Goal: Task Accomplishment & Management: Use online tool/utility

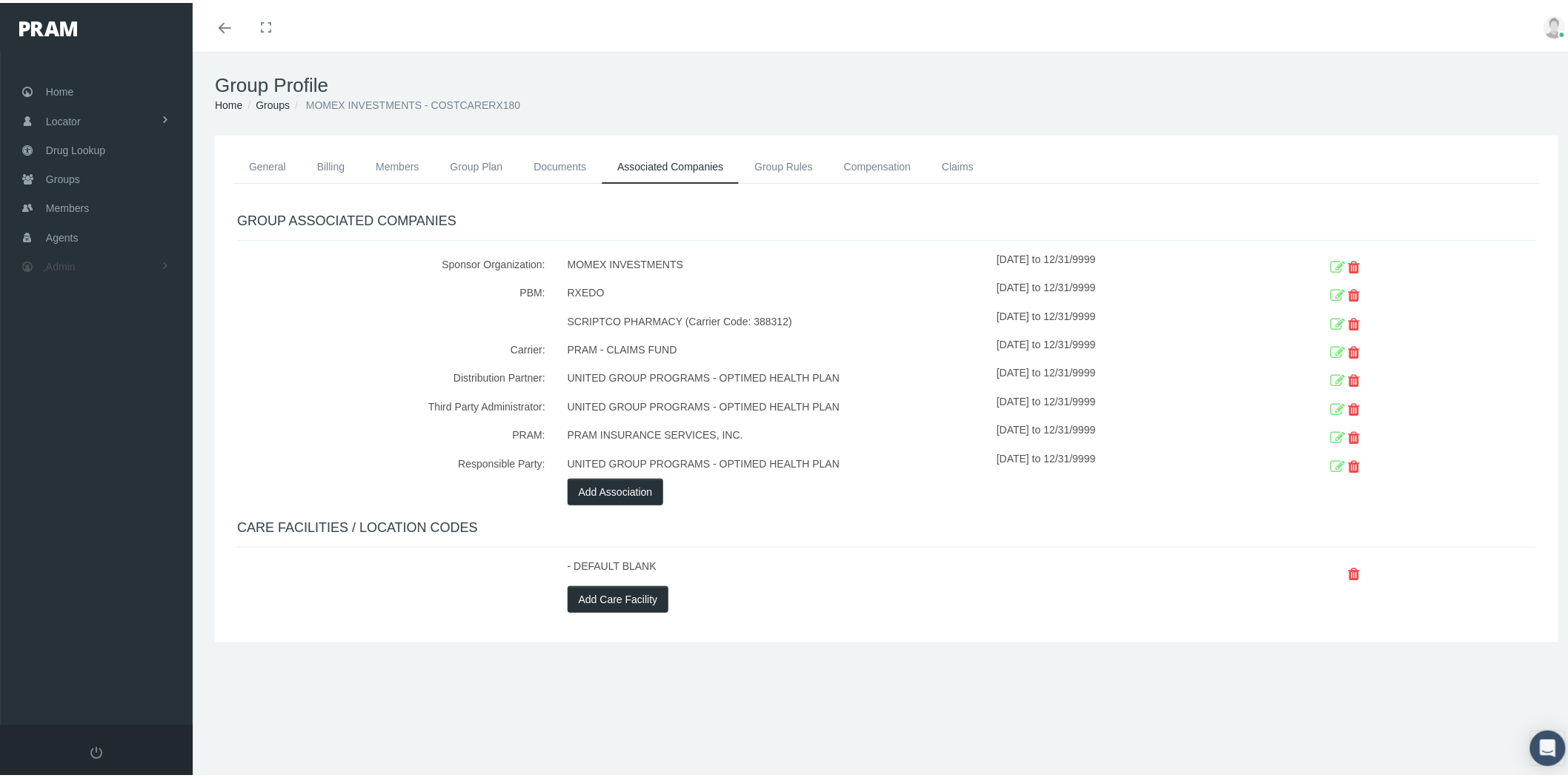
click at [79, 262] on link "Admin" at bounding box center [96, 263] width 193 height 29
drag, startPoint x: 120, startPoint y: 558, endPoint x: 121, endPoint y: 576, distance: 18.0
click at [121, 558] on span "File Processing" at bounding box center [96, 568] width 71 height 25
click at [131, 505] on span "Eligibility File Uploads" at bounding box center [111, 513] width 101 height 25
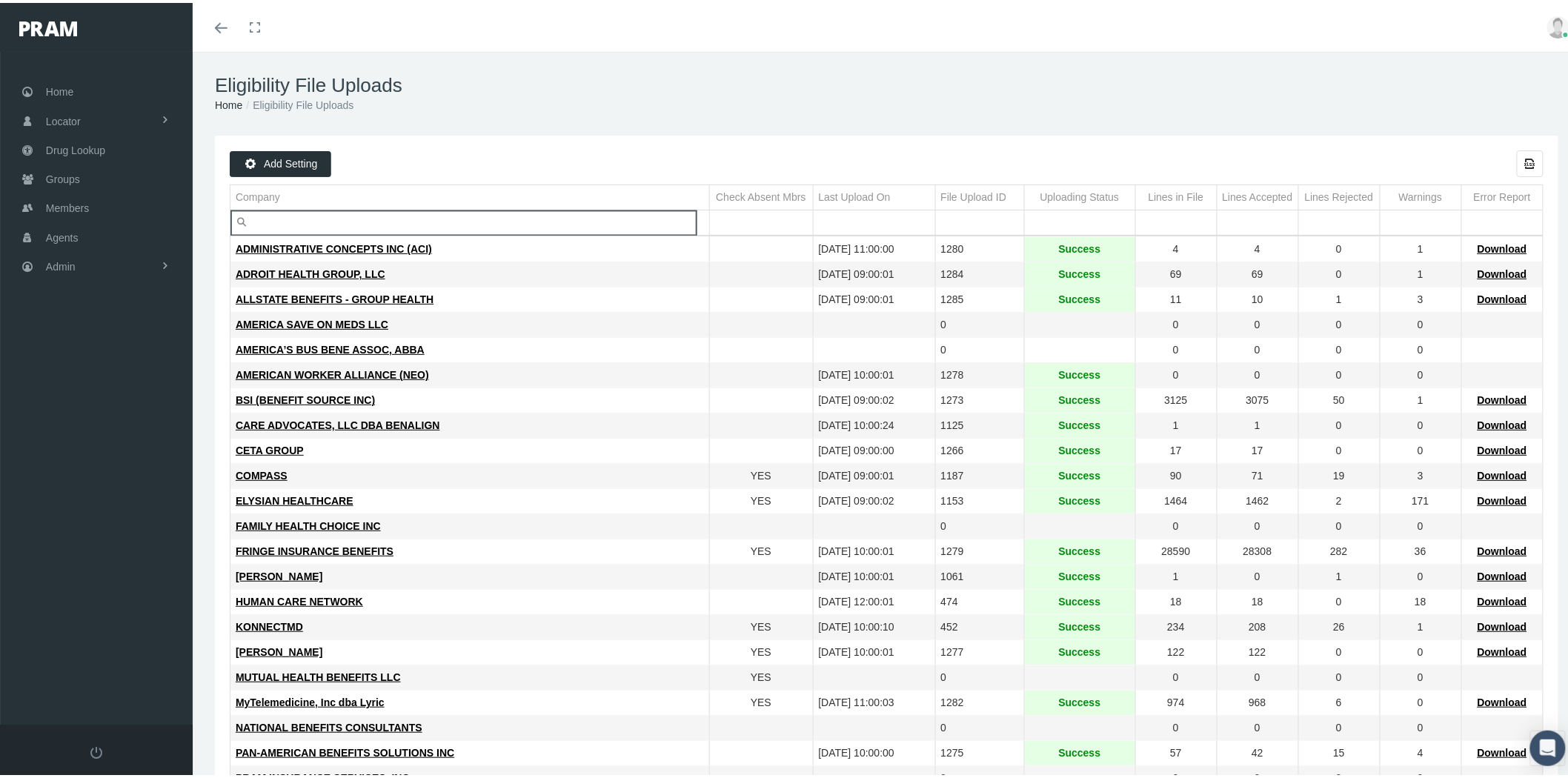
click at [471, 223] on input "Filter cell" at bounding box center [469, 219] width 478 height 25
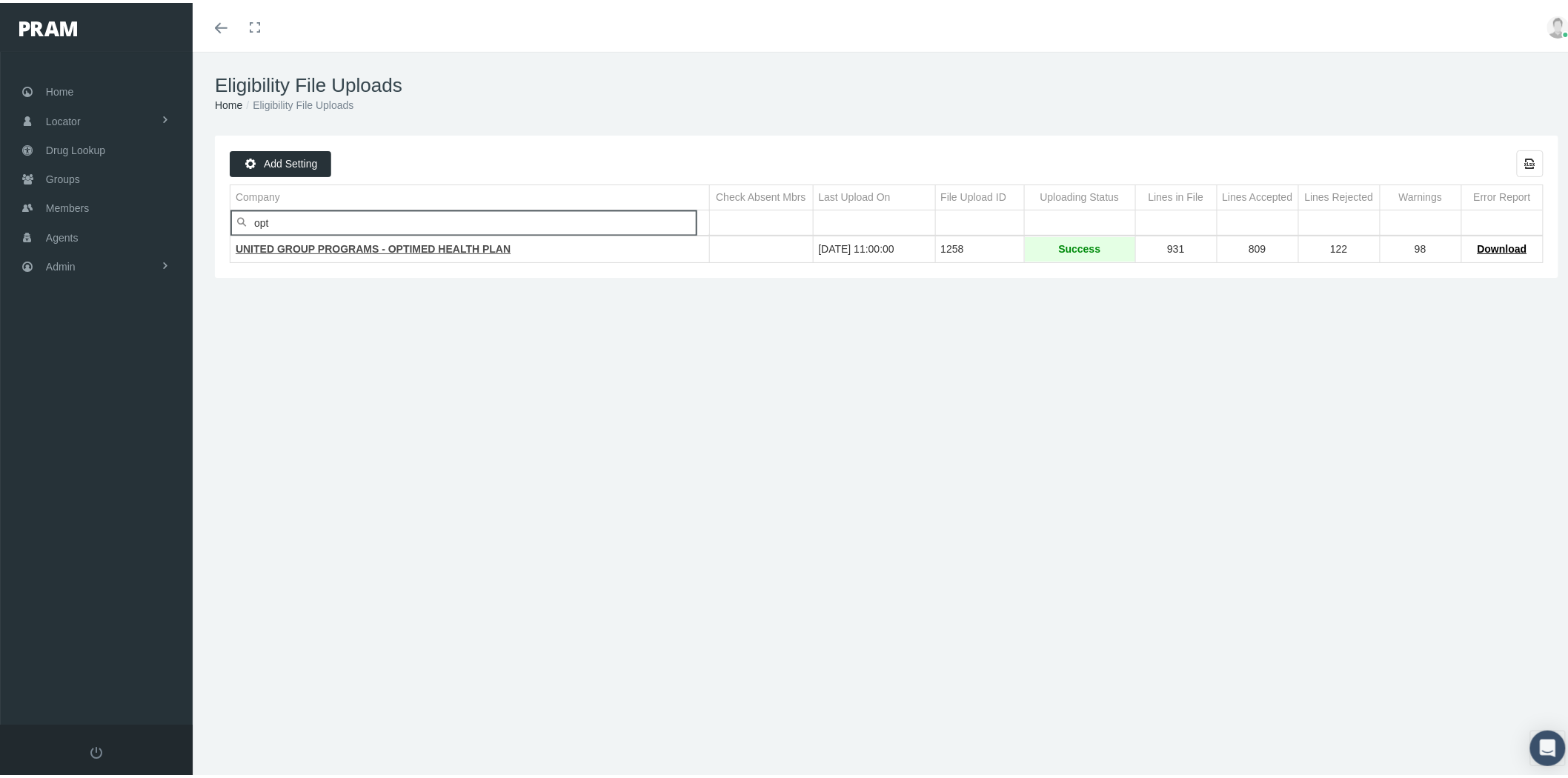
type input "opt"
click at [457, 248] on span "UNITED GROUP PROGRAMS - OPTIMED HEALTH PLAN" at bounding box center [374, 246] width 275 height 11
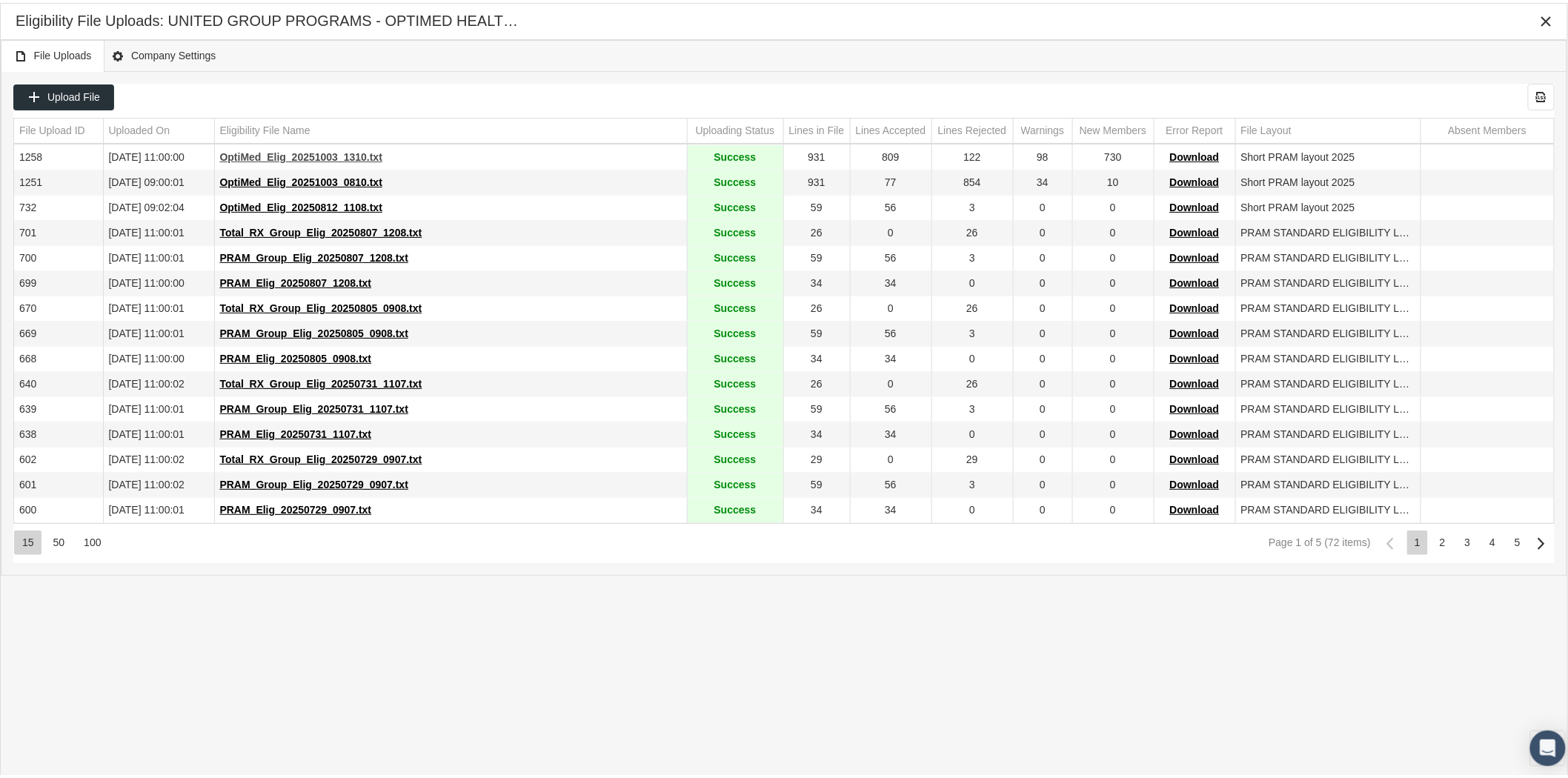
click at [282, 156] on span "OptiMed_Elig_20251003_1310.txt" at bounding box center [301, 154] width 162 height 11
click at [1540, 22] on icon "Close" at bounding box center [1547, 18] width 13 height 13
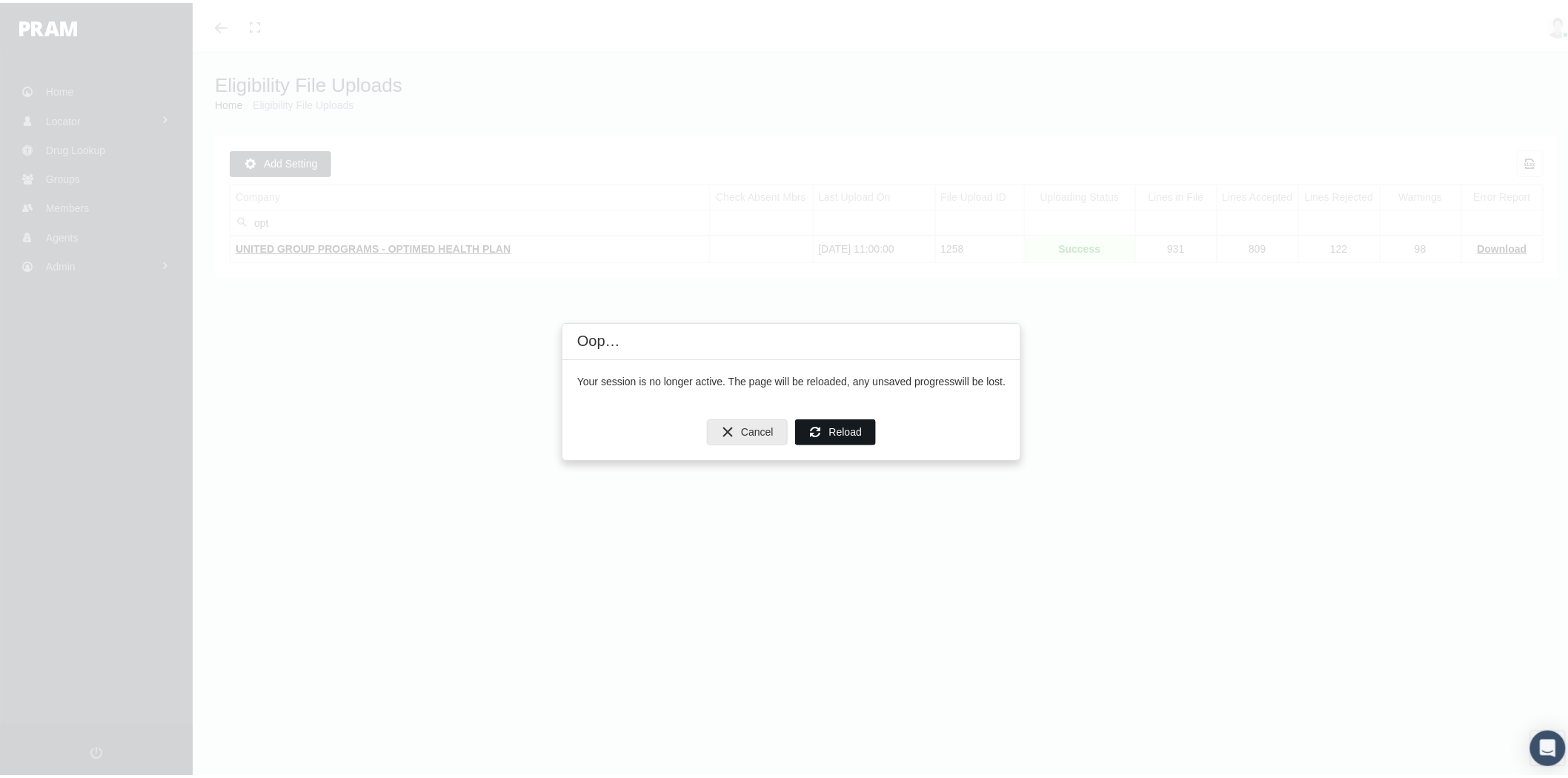
click at [845, 432] on span "Reload" at bounding box center [845, 429] width 33 height 11
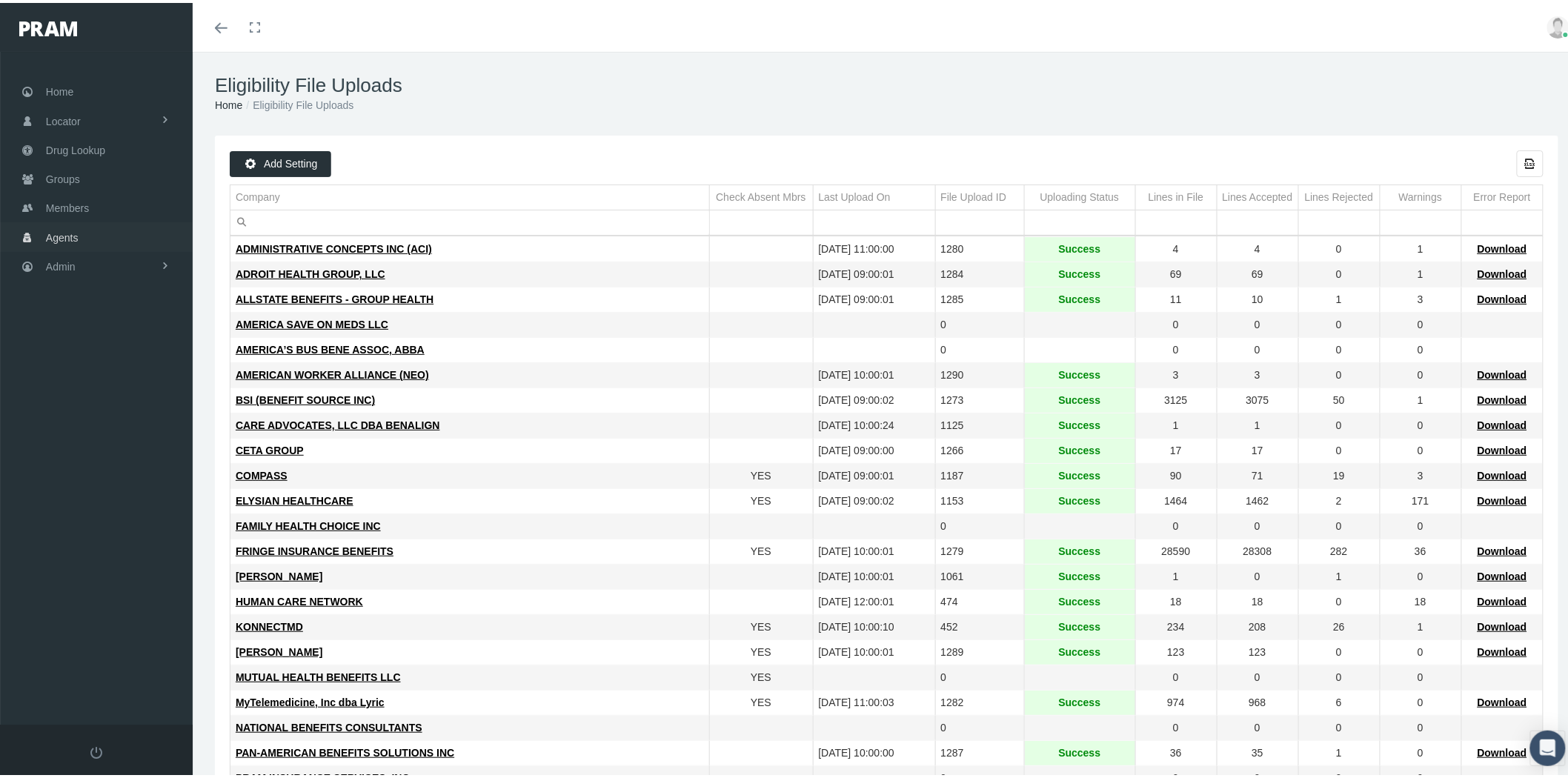
click at [75, 228] on span "Agents" at bounding box center [62, 235] width 33 height 28
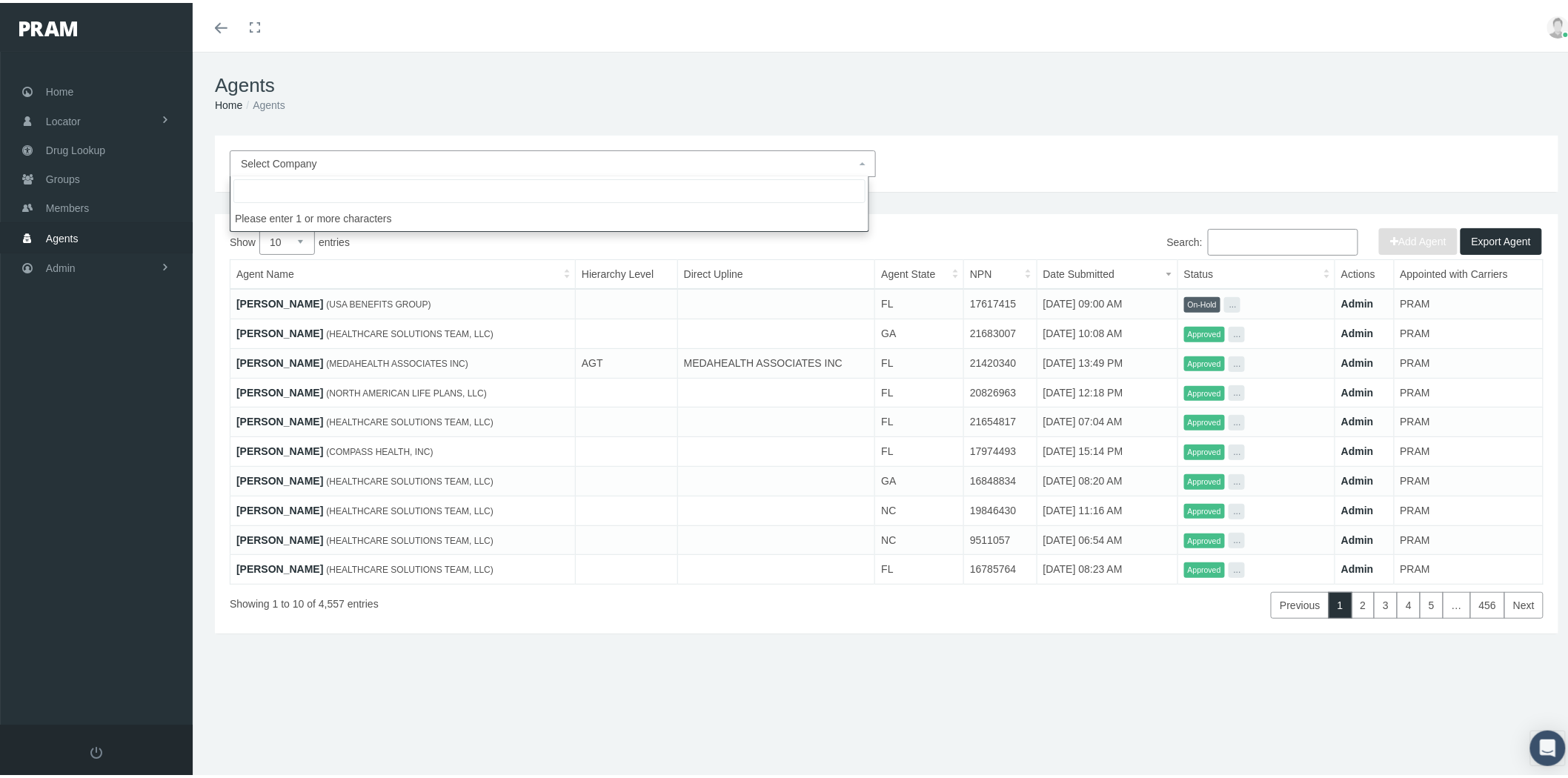
click at [415, 154] on span "Select Company" at bounding box center [548, 161] width 615 height 16
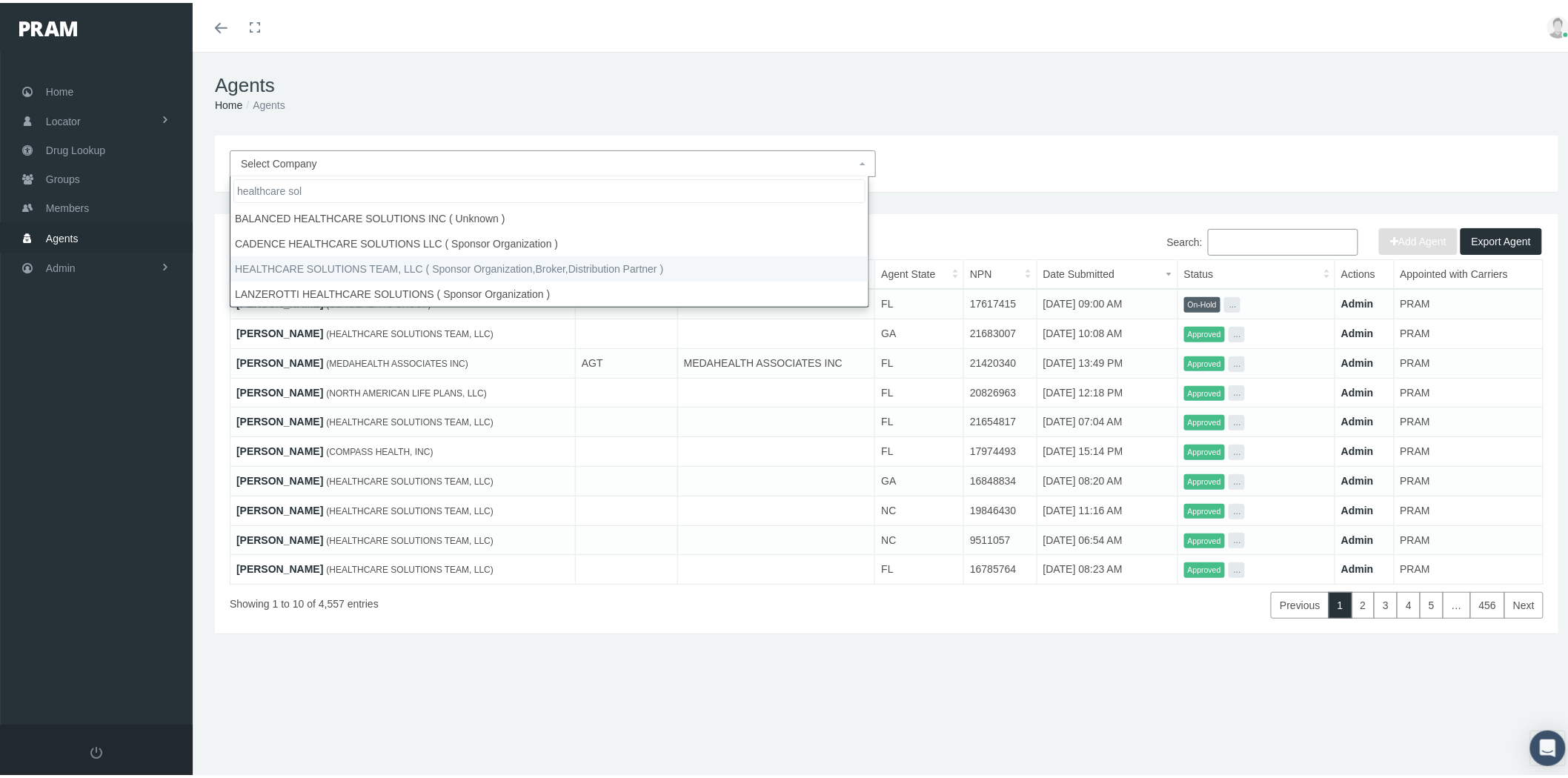
type input "healthcare sol"
select select "4847"
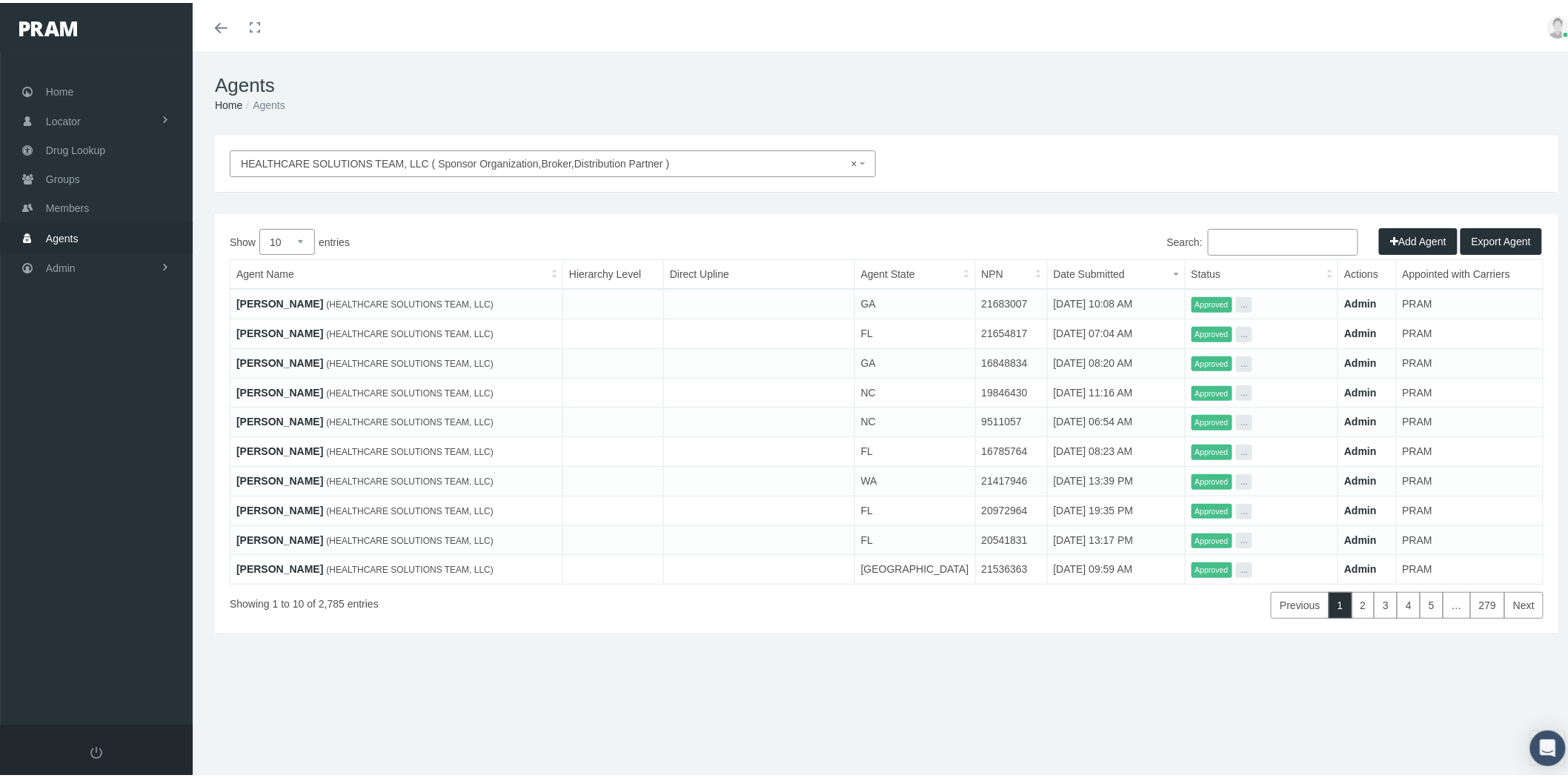
click at [1306, 242] on input "Search:" at bounding box center [1284, 239] width 151 height 27
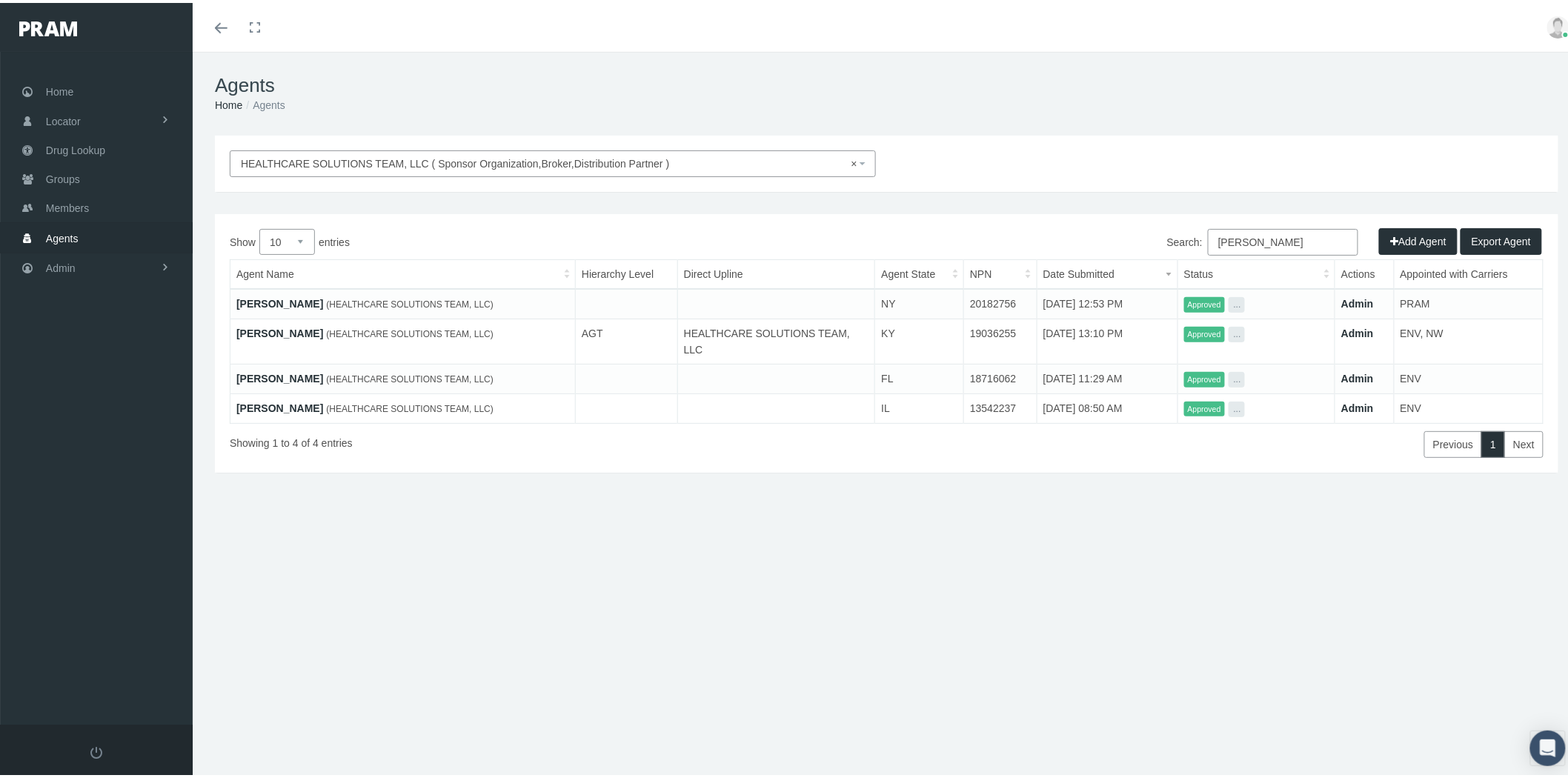
type input "pamela"
click at [1355, 369] on link "Admin" at bounding box center [1357, 375] width 33 height 11
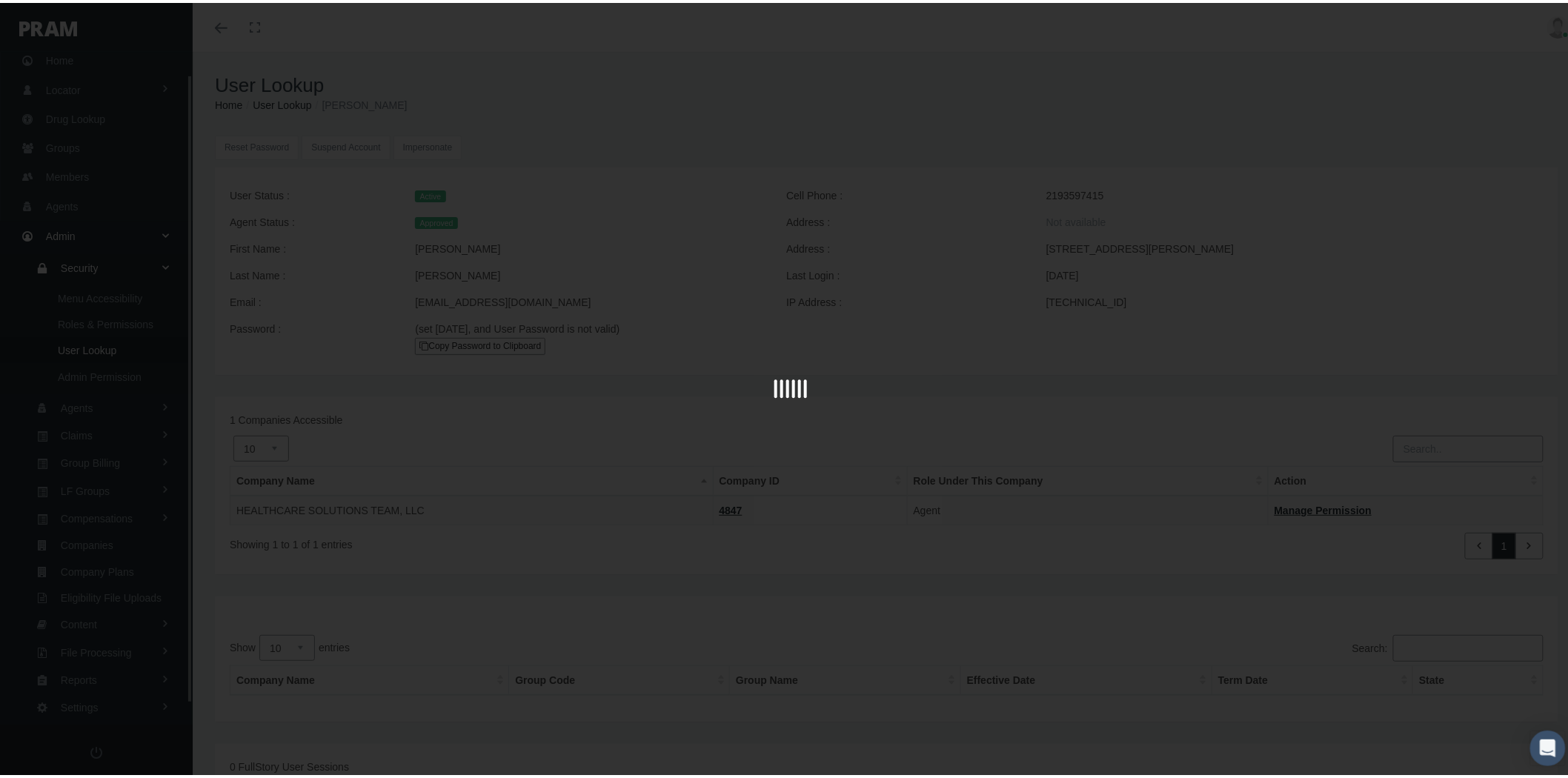
scroll to position [44, 0]
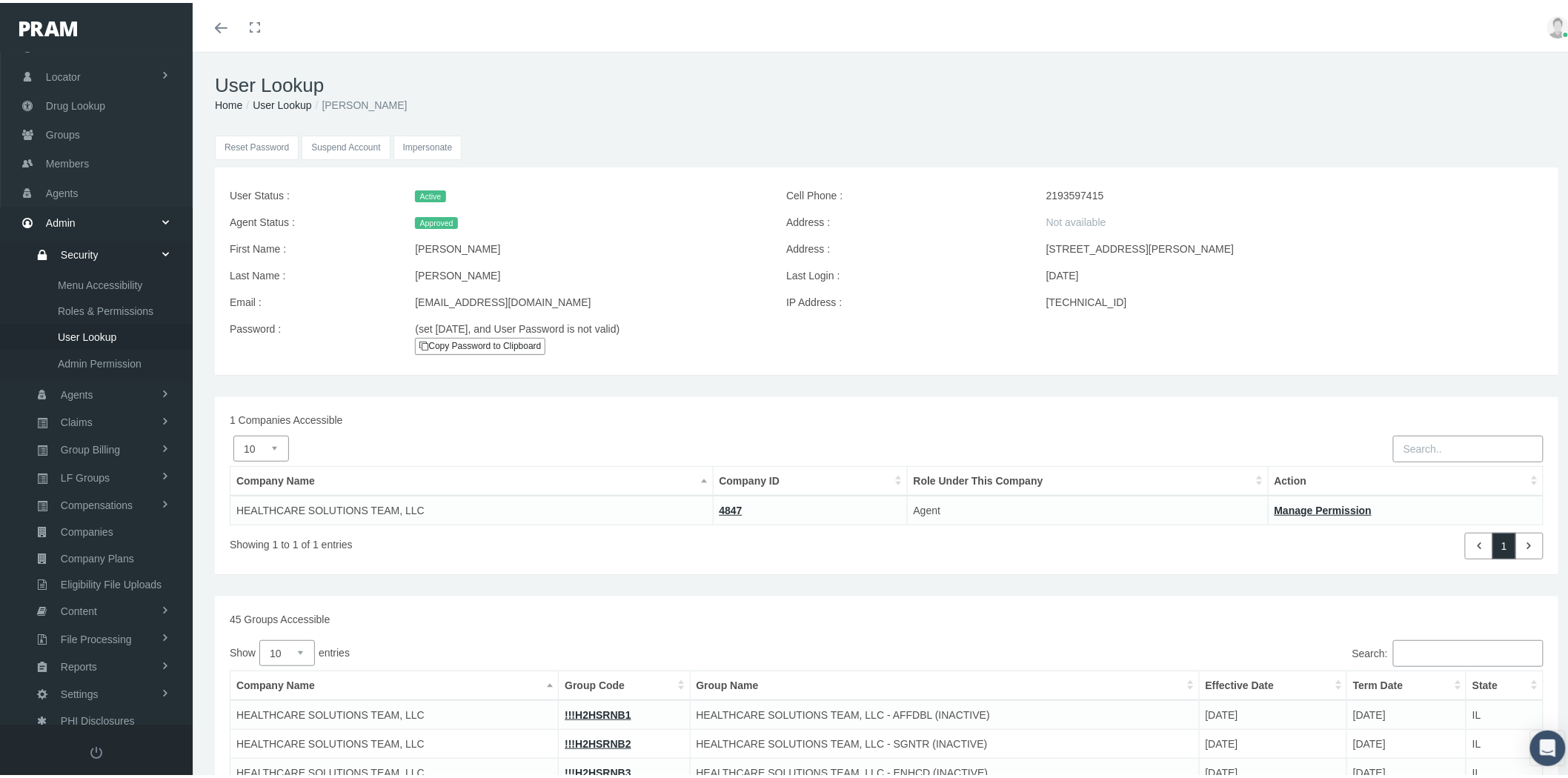
click at [432, 144] on input "Impersonate" at bounding box center [428, 145] width 69 height 25
